Goal: Transaction & Acquisition: Purchase product/service

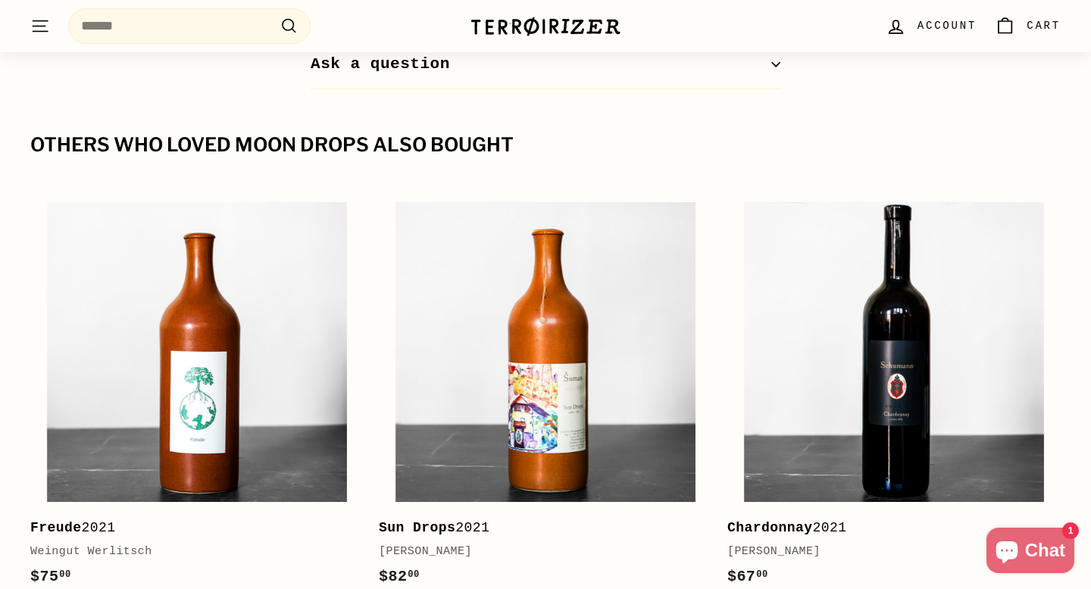
scroll to position [1846, 0]
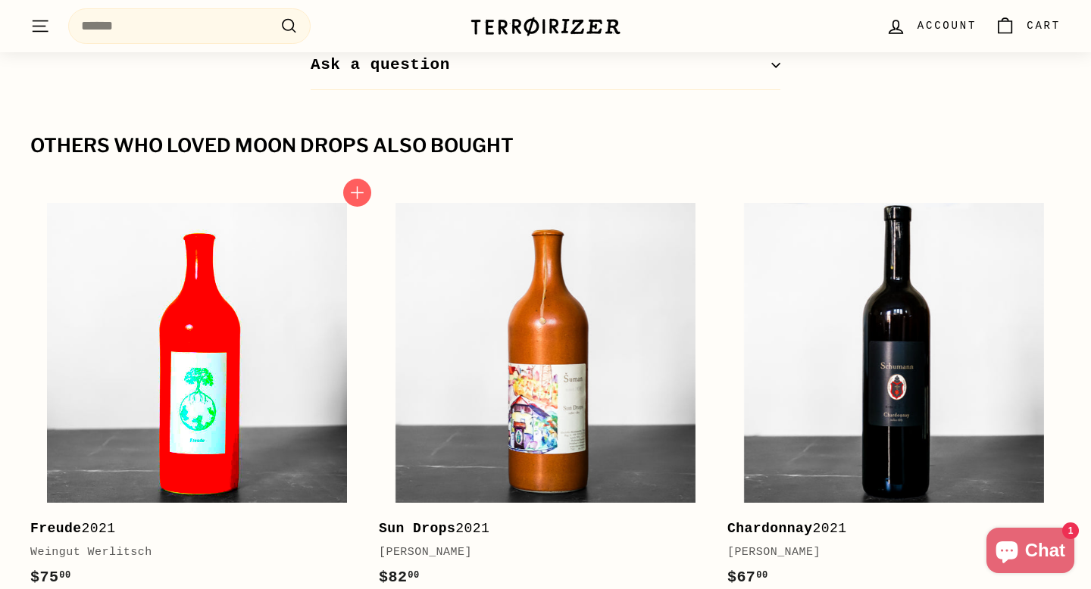
click at [220, 361] on img at bounding box center [197, 353] width 300 height 300
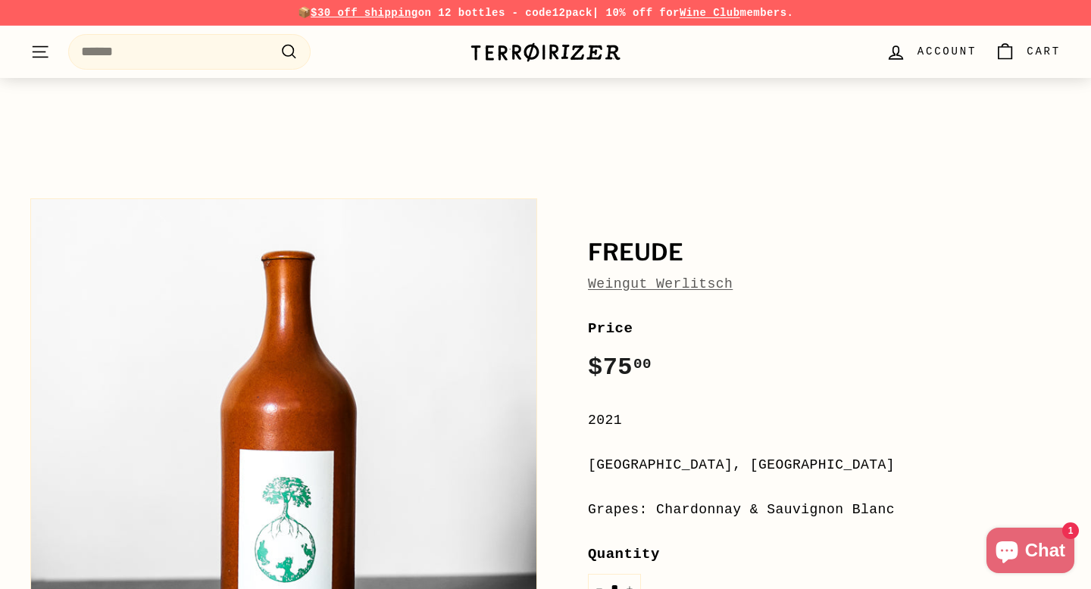
scroll to position [220, 0]
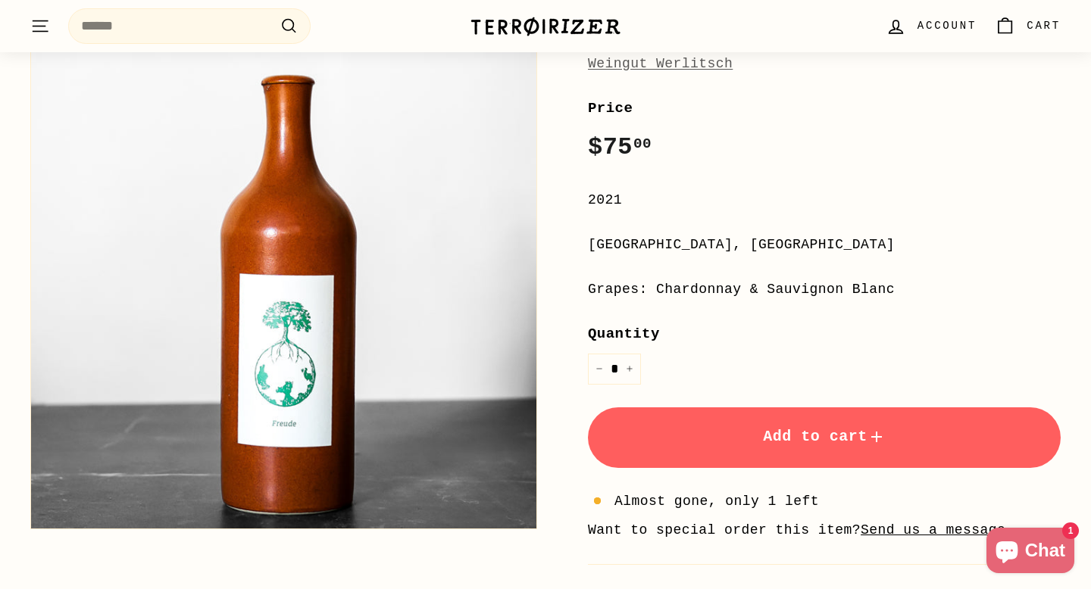
click at [718, 434] on button "Add to cart" at bounding box center [824, 438] width 473 height 61
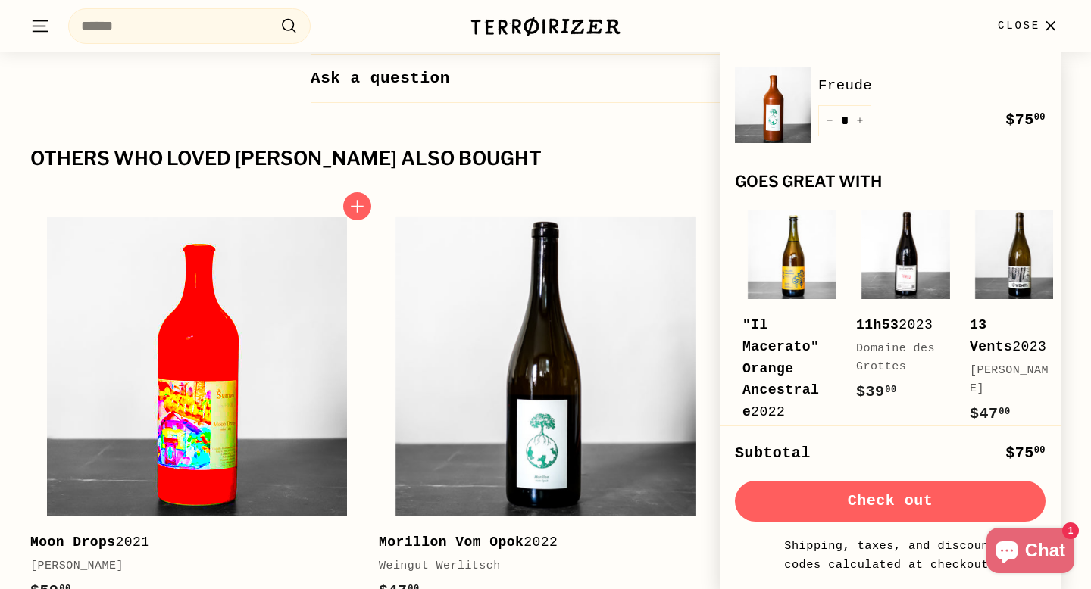
scroll to position [1615, 0]
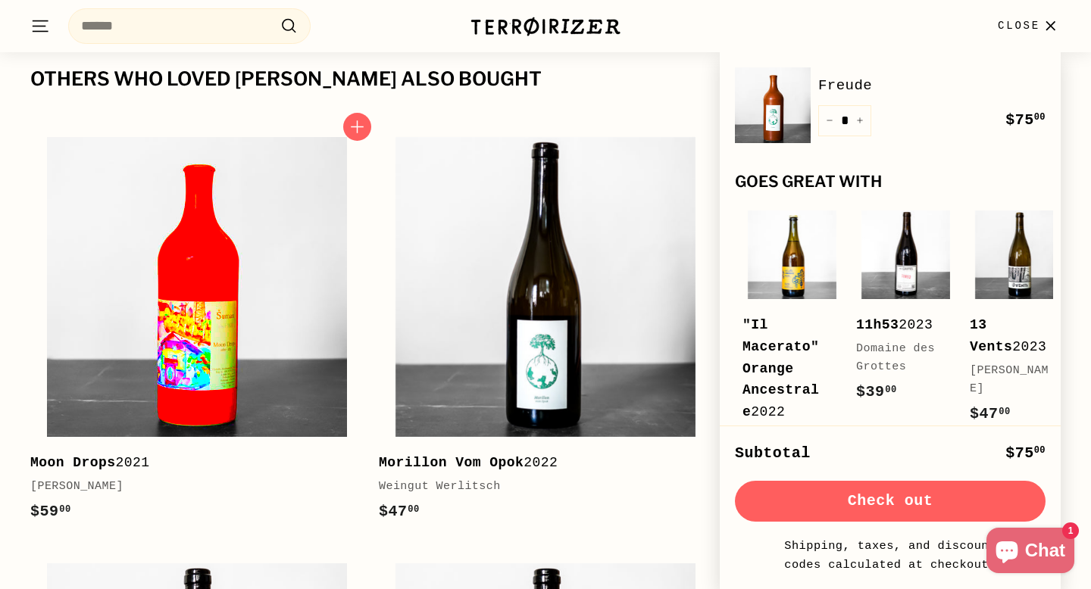
click at [193, 404] on img at bounding box center [197, 287] width 300 height 300
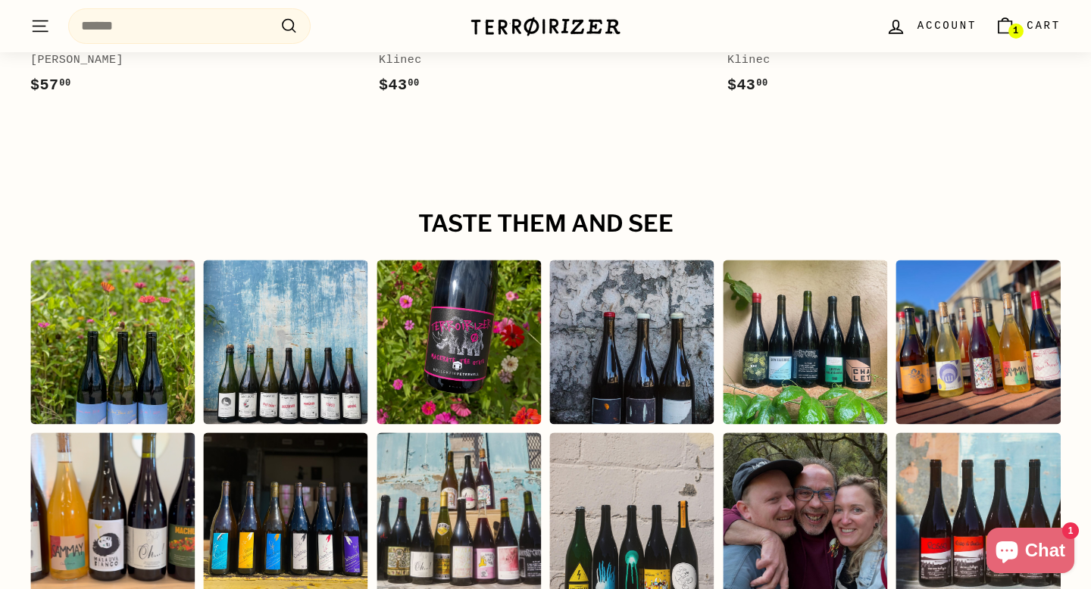
scroll to position [2815, 0]
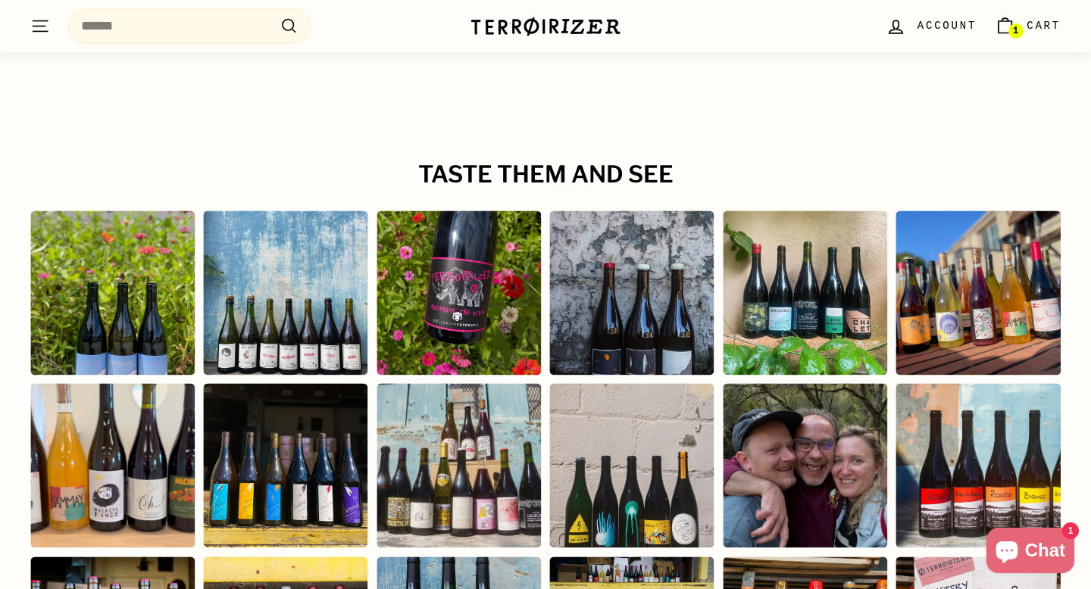
click at [126, 252] on div "Instagram post opens in a popup" at bounding box center [112, 293] width 164 height 164
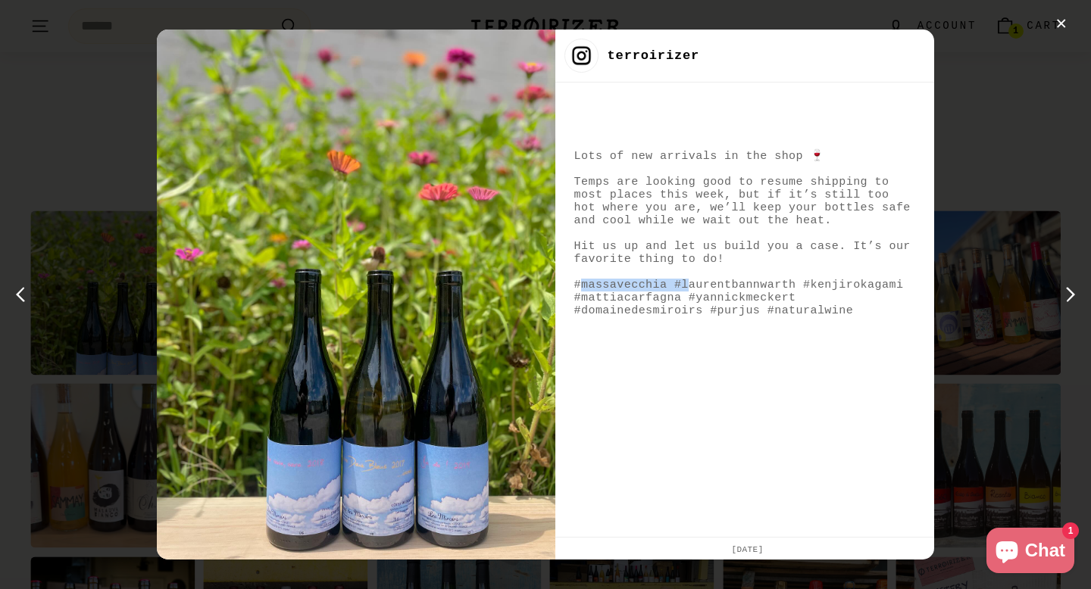
drag, startPoint x: 583, startPoint y: 286, endPoint x: 688, endPoint y: 292, distance: 105.5
click at [688, 292] on div "Lots of new arrivals in the shop 🍷 Temps are looking good to resume shipping to…" at bounding box center [744, 233] width 341 height 169
click at [983, 161] on div "✕ terroirizer Lots of new arrivals in the shop 🍷 Temps are looking good to resu…" at bounding box center [545, 294] width 1091 height 589
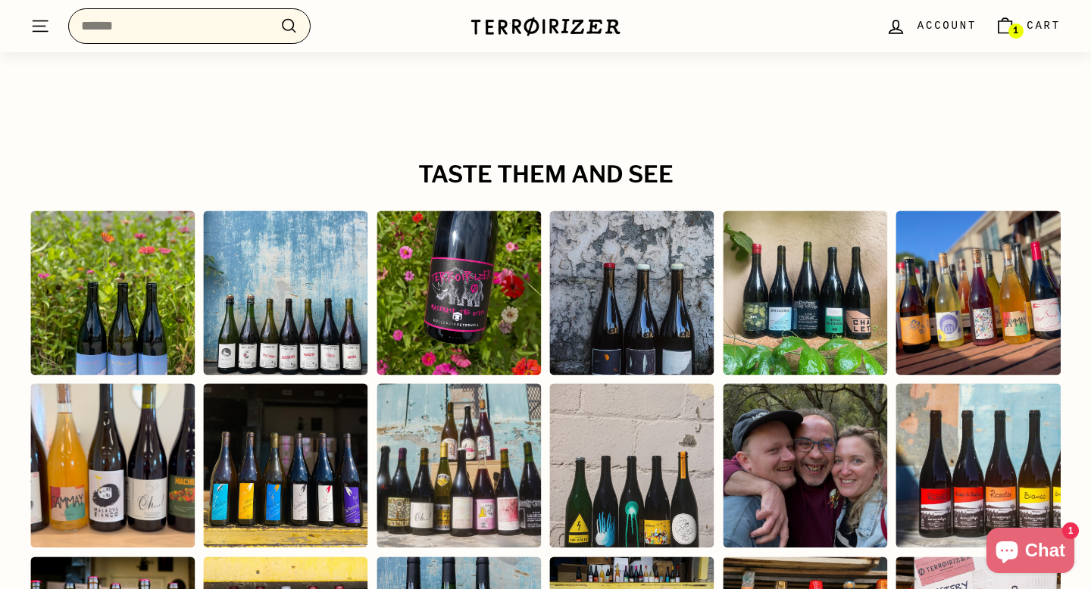
click at [147, 26] on input "Search" at bounding box center [189, 26] width 242 height 36
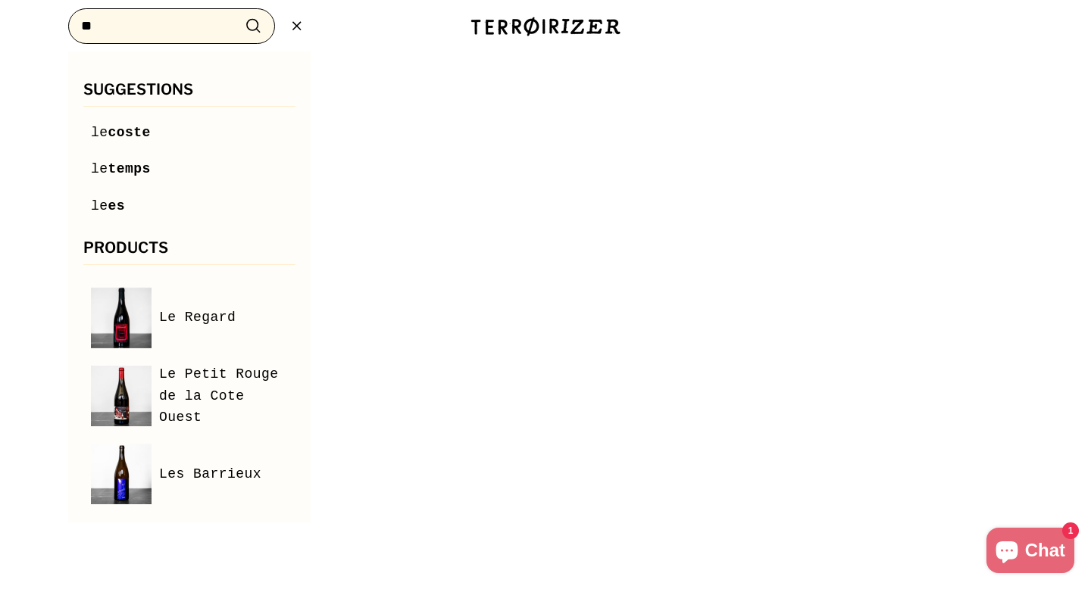
type input "**"
click at [295, 24] on icon at bounding box center [296, 26] width 8 height 8
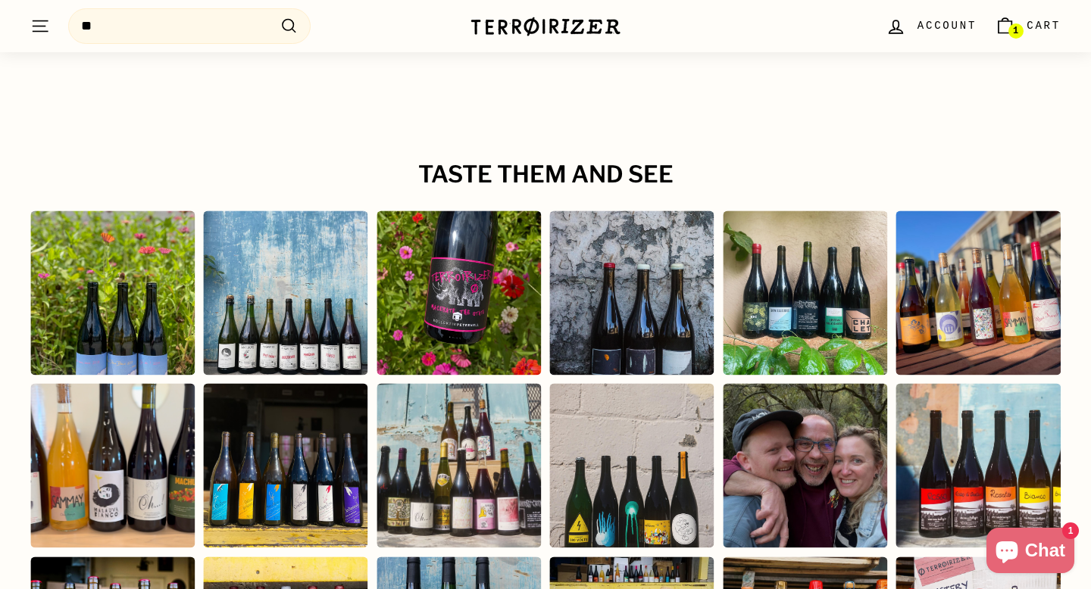
click at [40, 17] on icon ". . ." at bounding box center [40, 26] width 20 height 20
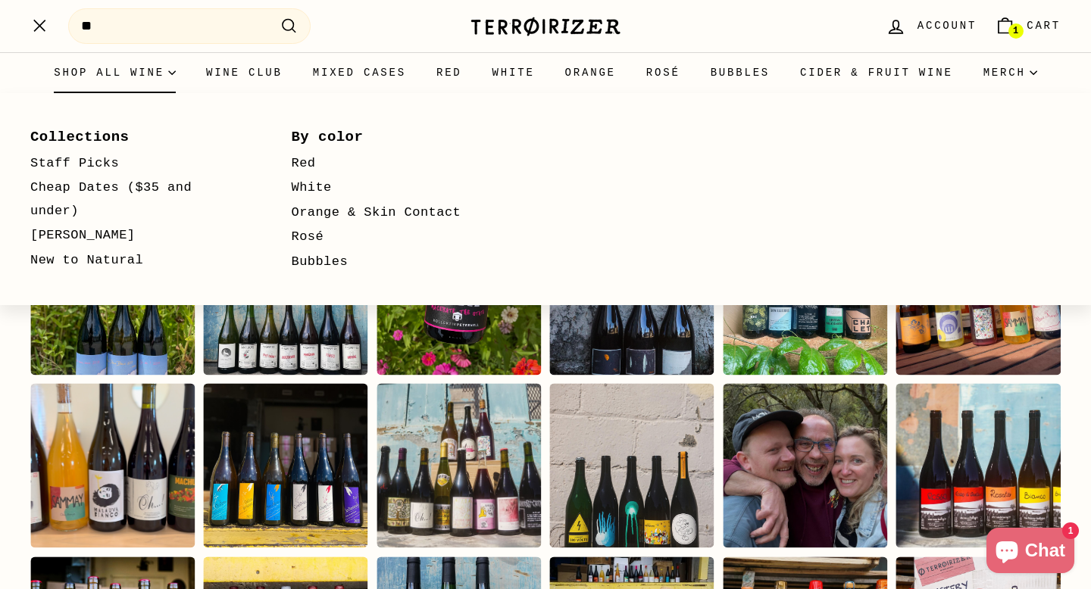
click at [152, 80] on summary "Shop all wine" at bounding box center [115, 72] width 152 height 41
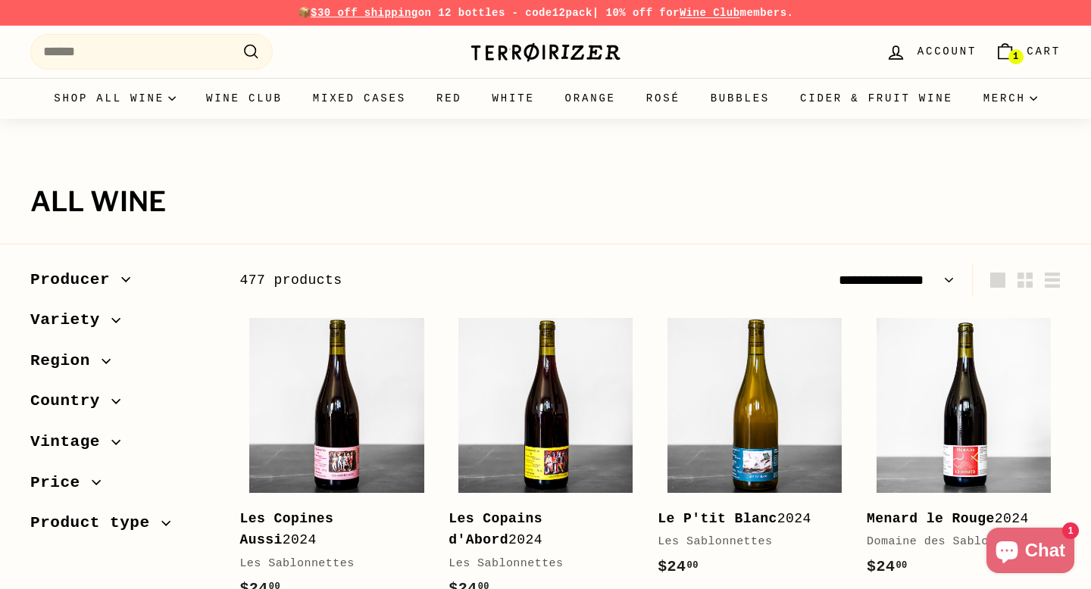
select select "**********"
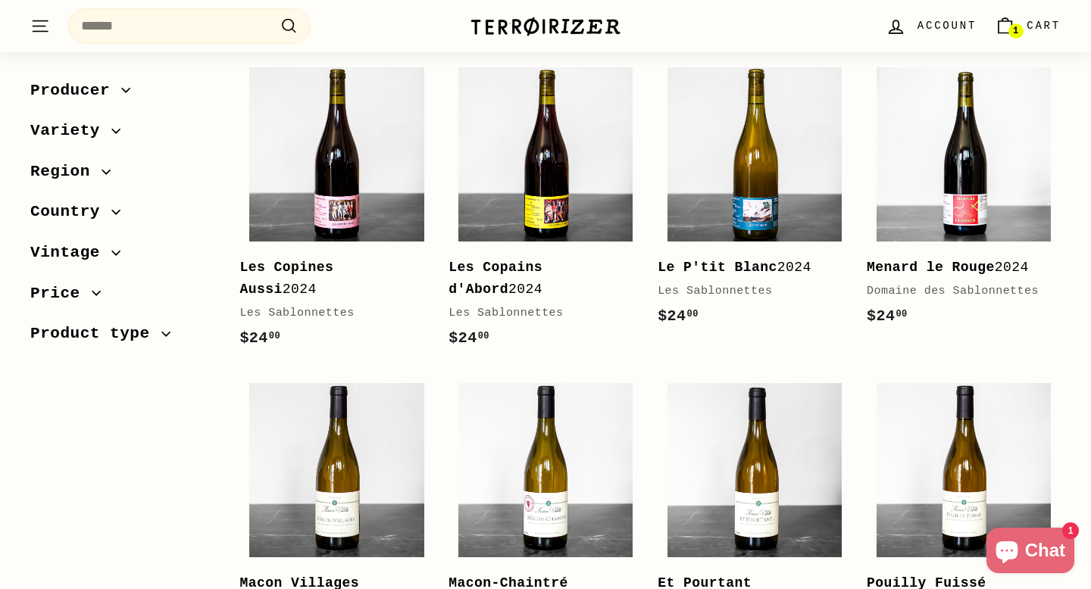
scroll to position [705, 0]
